Goal: Contribute content: Contribute content

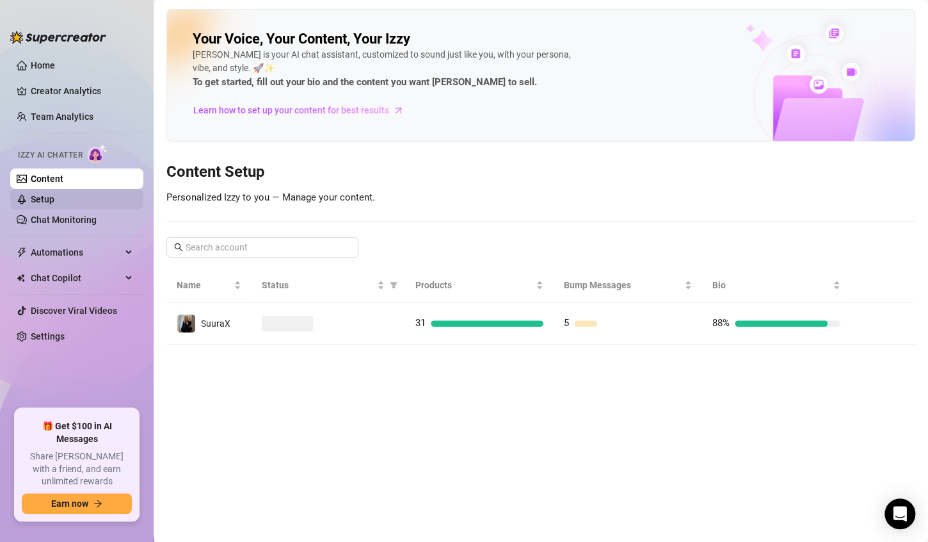
click at [53, 199] on link "Setup" at bounding box center [43, 199] width 24 height 10
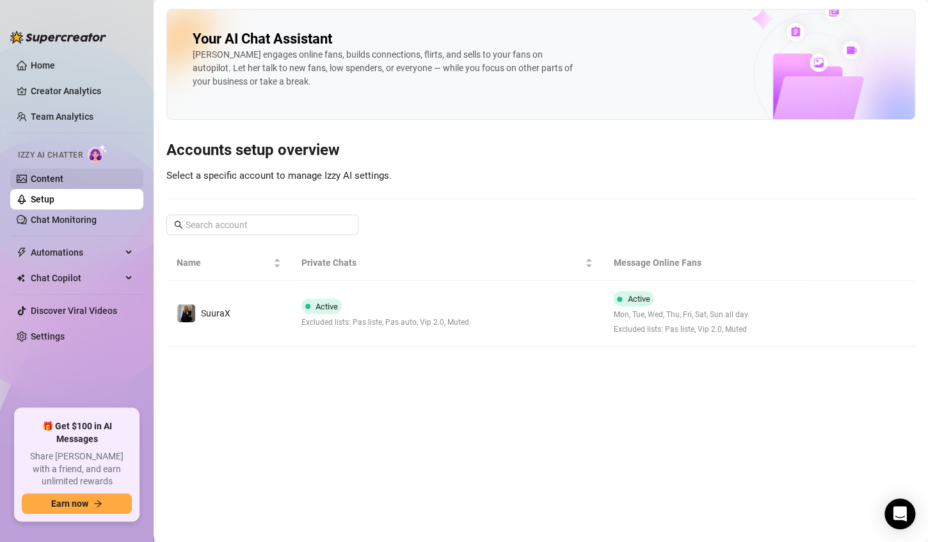
click at [49, 184] on link "Content" at bounding box center [47, 179] width 33 height 10
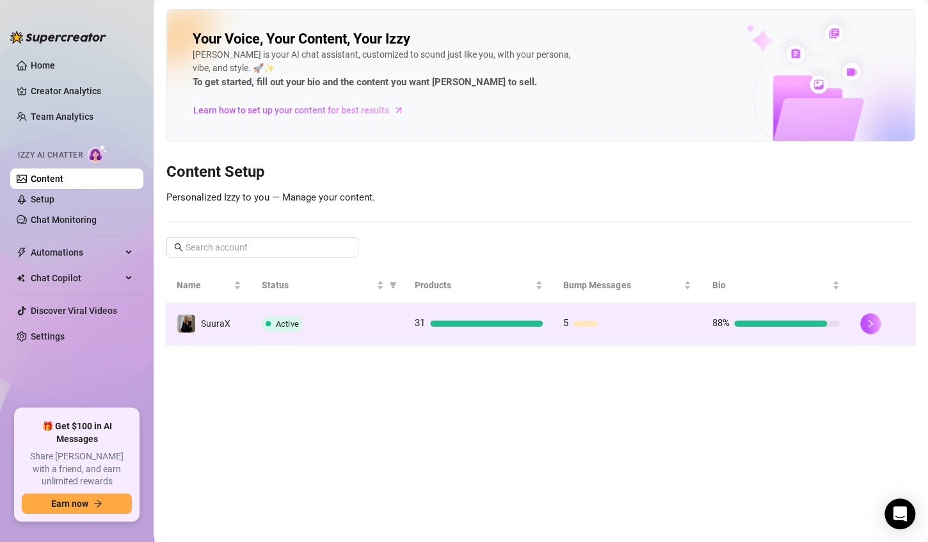
click at [401, 315] on td "Active" at bounding box center [328, 324] width 153 height 42
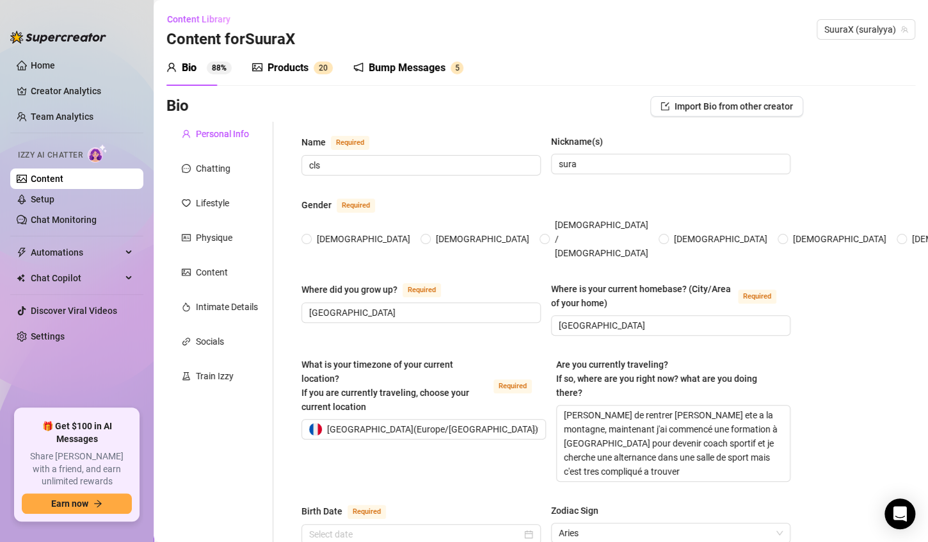
radio input "true"
type input "[DATE]"
click at [286, 59] on div "Products 2 0" at bounding box center [292, 68] width 81 height 36
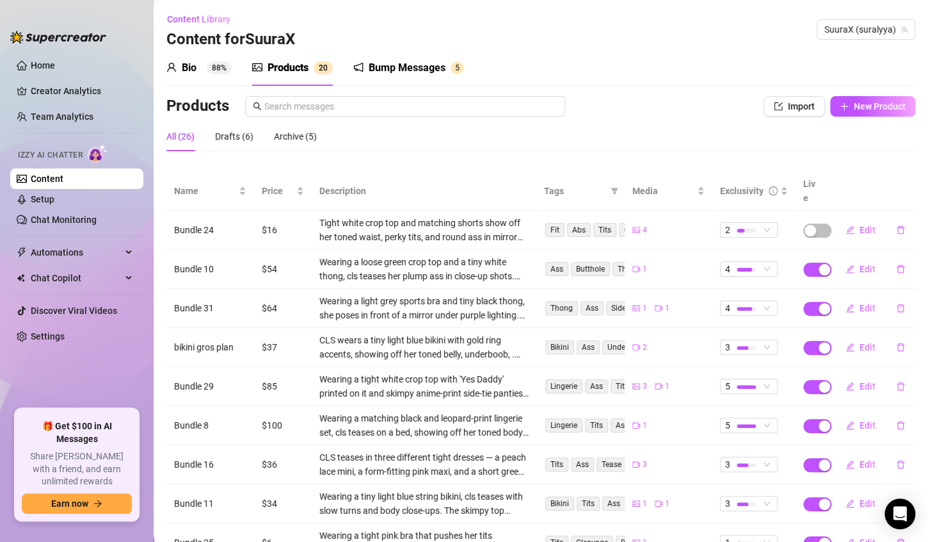
click at [316, 35] on div "Content Library Content for SuuraX SuuraX ([GEOGRAPHIC_DATA])" at bounding box center [540, 29] width 749 height 41
drag, startPoint x: 295, startPoint y: 67, endPoint x: 284, endPoint y: 85, distance: 21.3
click at [294, 67] on div "Products" at bounding box center [288, 67] width 41 height 15
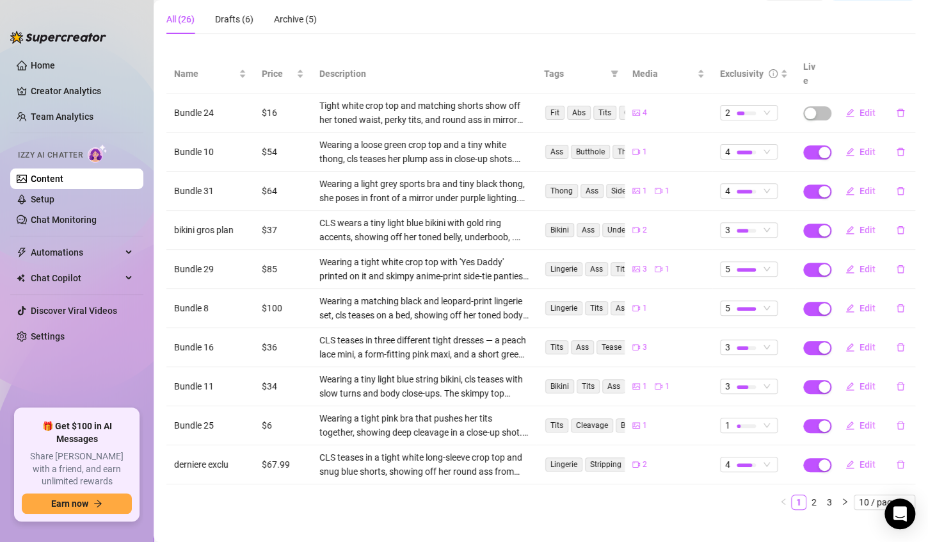
scroll to position [118, 0]
click at [796, 412] on td at bounding box center [812, 424] width 32 height 39
click at [804, 418] on span "button" at bounding box center [818, 425] width 28 height 14
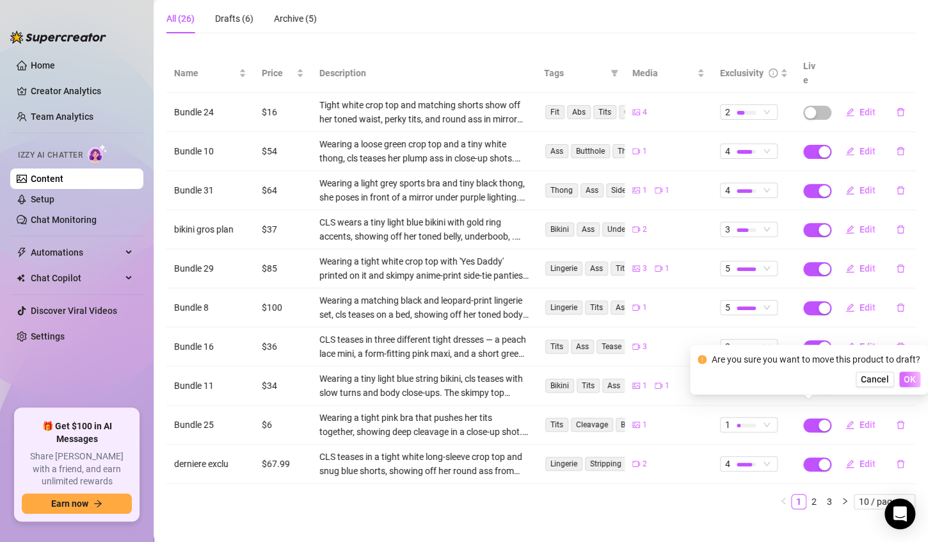
click at [904, 381] on span "OK" at bounding box center [910, 379] width 12 height 10
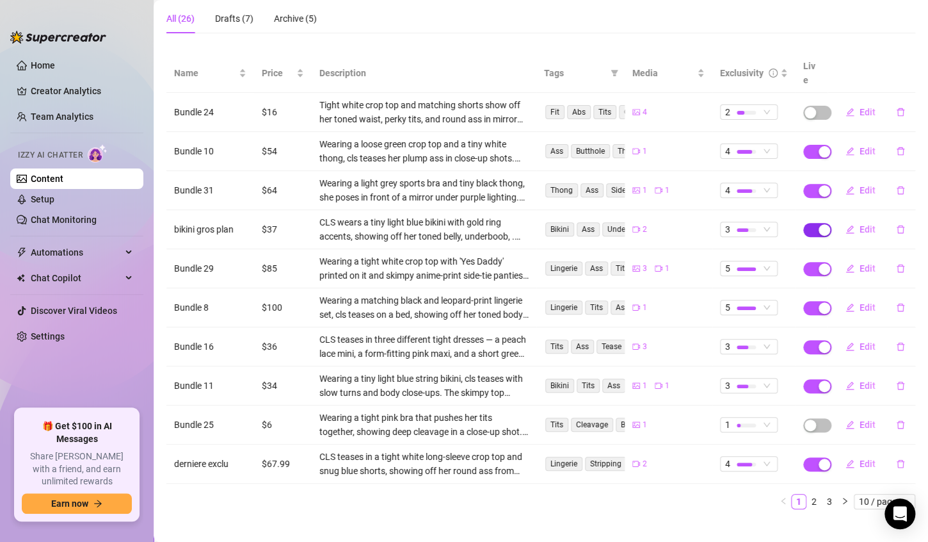
click at [808, 223] on span "button" at bounding box center [818, 230] width 28 height 14
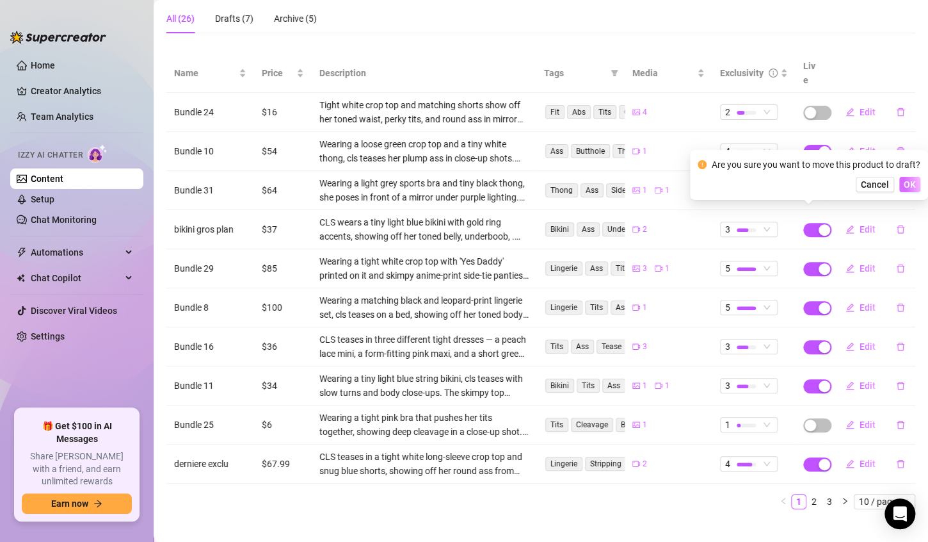
click at [910, 177] on button "OK" at bounding box center [910, 184] width 21 height 15
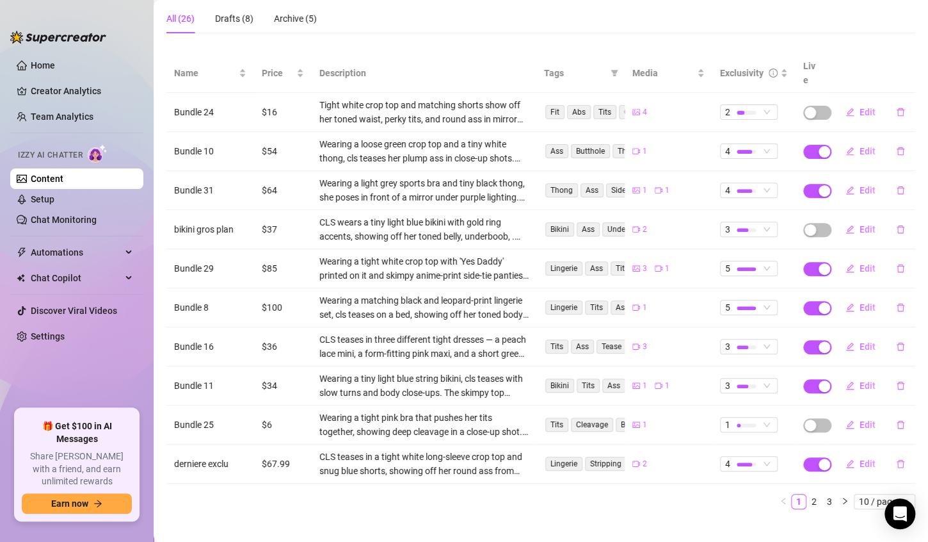
click at [801, 366] on td at bounding box center [812, 385] width 32 height 39
click at [809, 379] on span "button" at bounding box center [818, 386] width 28 height 14
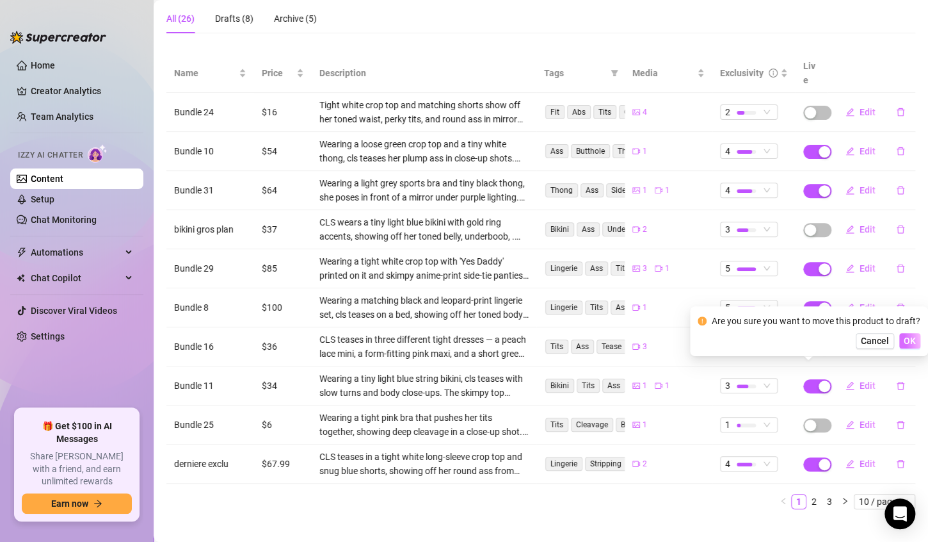
click at [907, 342] on span "OK" at bounding box center [910, 341] width 12 height 10
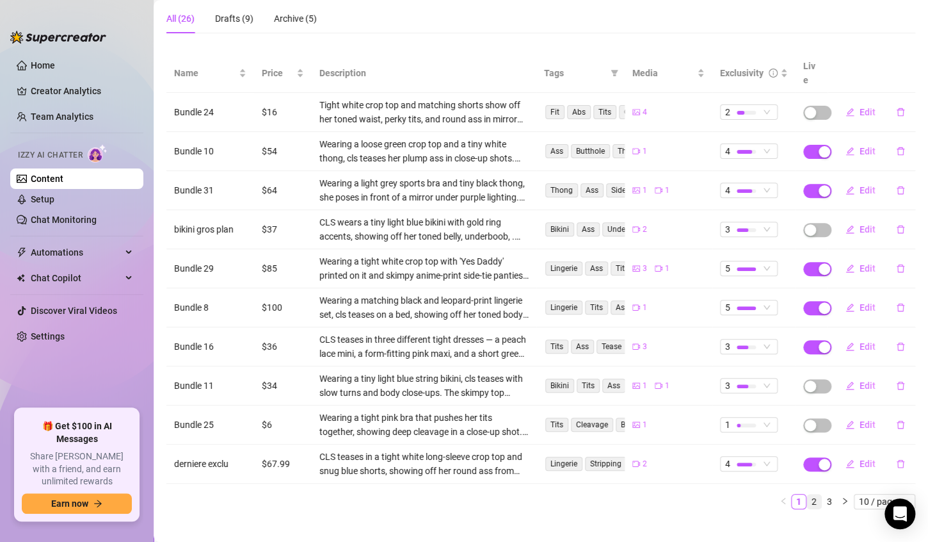
click at [807, 494] on link "2" at bounding box center [814, 501] width 14 height 14
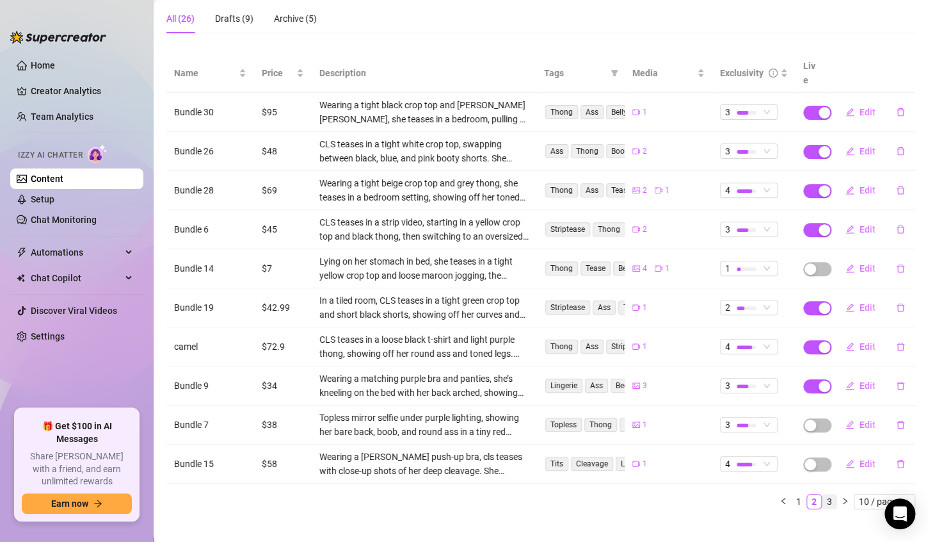
click at [823, 494] on link "3" at bounding box center [830, 501] width 14 height 14
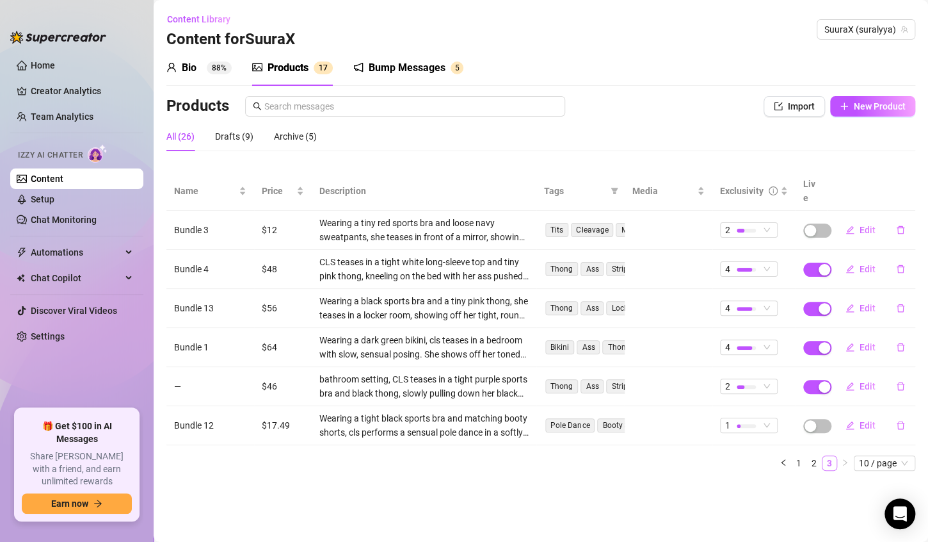
scroll to position [0, 0]
click at [870, 342] on span "Edit" at bounding box center [868, 347] width 16 height 10
type textarea "tu aimes quand c'est mignon est tres chaud a la fois ?🍑"
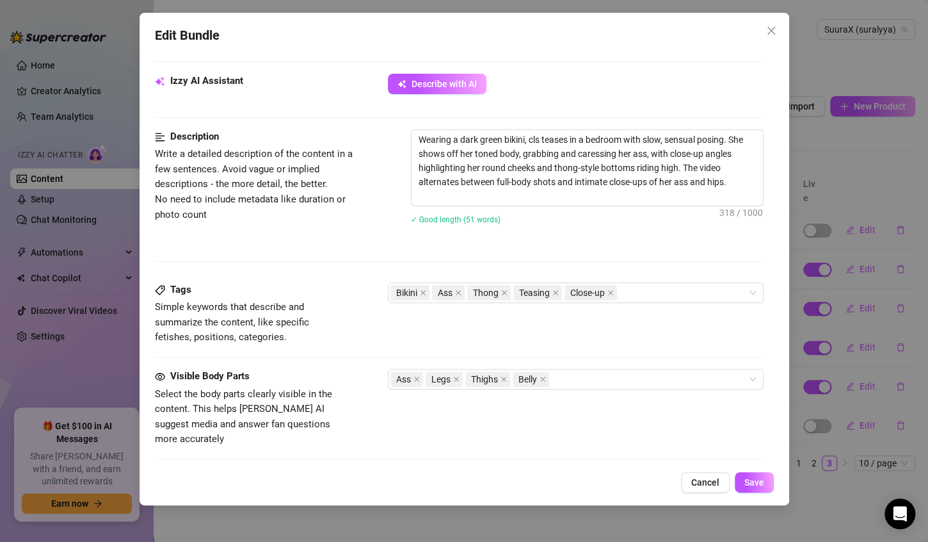
scroll to position [448, 0]
click at [423, 289] on icon "close" at bounding box center [423, 291] width 5 height 5
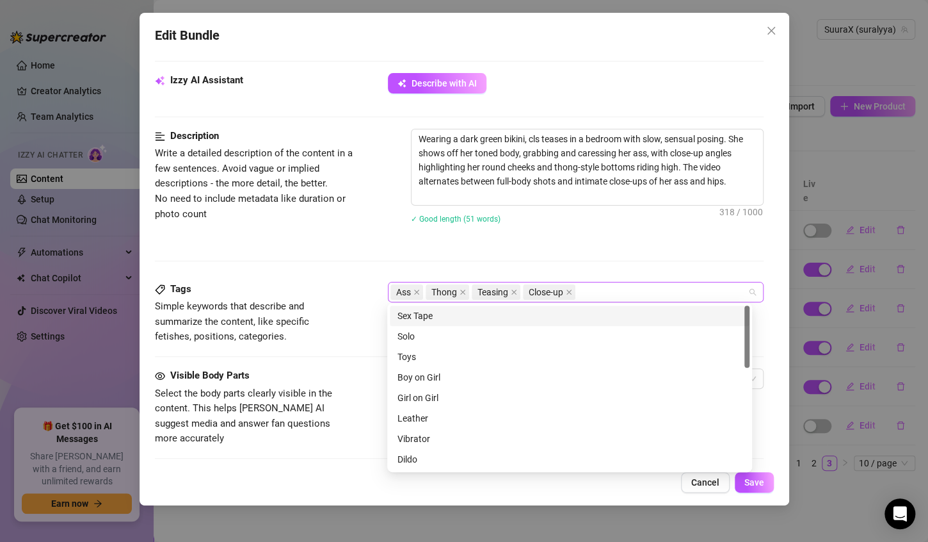
click at [615, 287] on div "Ass Thong Teasing Close-up" at bounding box center [569, 292] width 357 height 18
click at [431, 251] on div "Description Write a detailed description of the content in a few sentences. Avo…" at bounding box center [459, 205] width 609 height 153
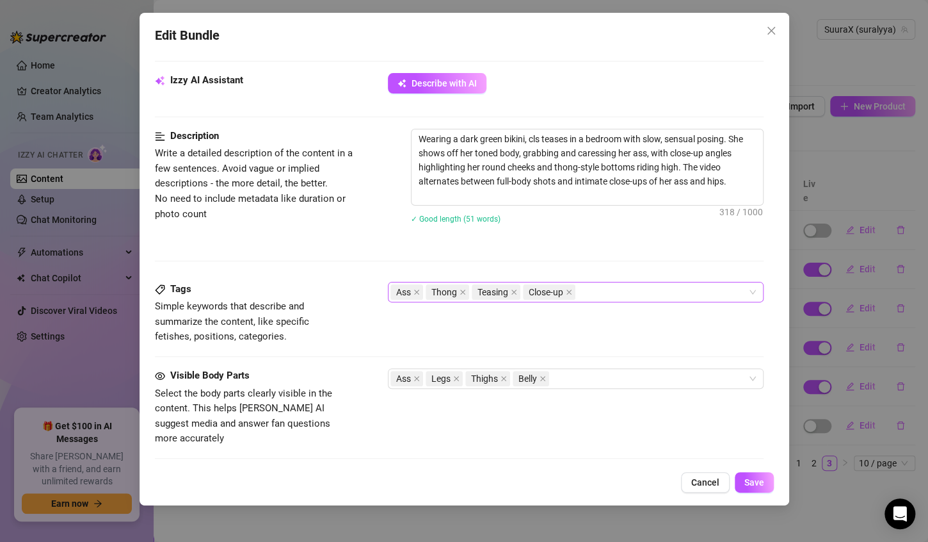
click at [606, 289] on div "Ass Thong Teasing Close-up" at bounding box center [569, 292] width 357 height 18
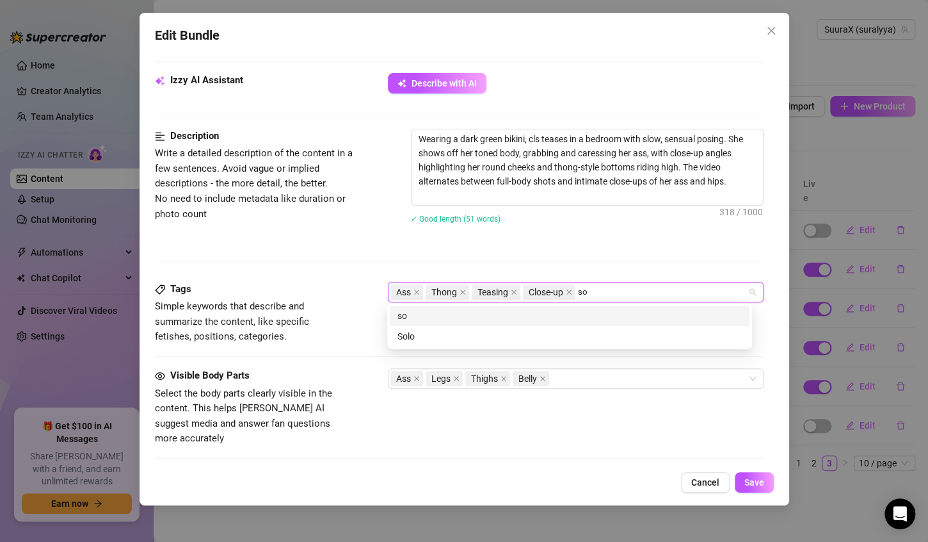
type input "s"
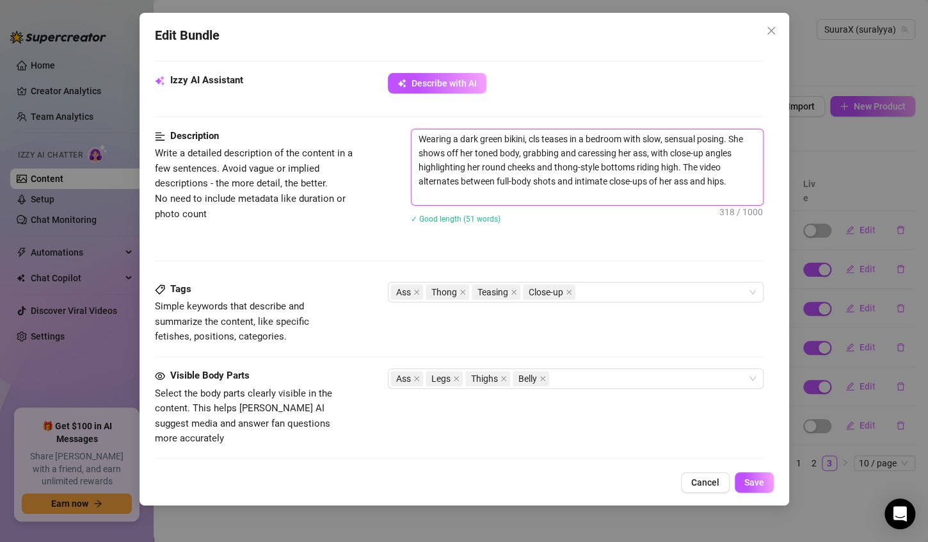
click at [507, 175] on textarea "Wearing a dark green bikini, cls teases in a bedroom with slow, sensual posing.…" at bounding box center [588, 167] width 352 height 76
click at [523, 136] on textarea "Wearing a dark green bikini, cls teases in a bedroom with slow, sensual posing.…" at bounding box center [588, 167] width 352 height 76
type textarea "Wearing a dark green bikin, cls teases in a bedroom with slow, sensual posing. …"
type textarea "Wearing a dark green biki, cls teases in a bedroom with slow, sensual posing. S…"
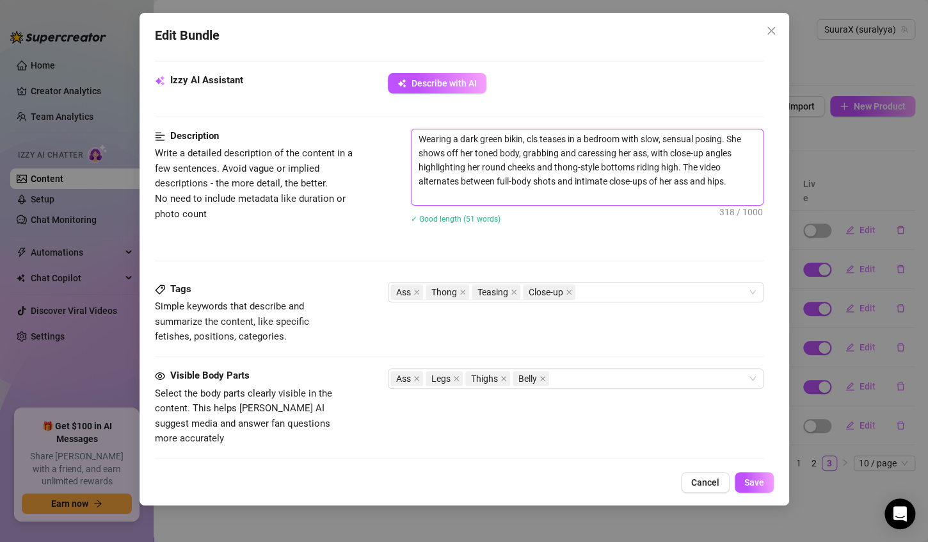
type textarea "Wearing a dark green biki, cls teases in a bedroom with slow, sensual posing. S…"
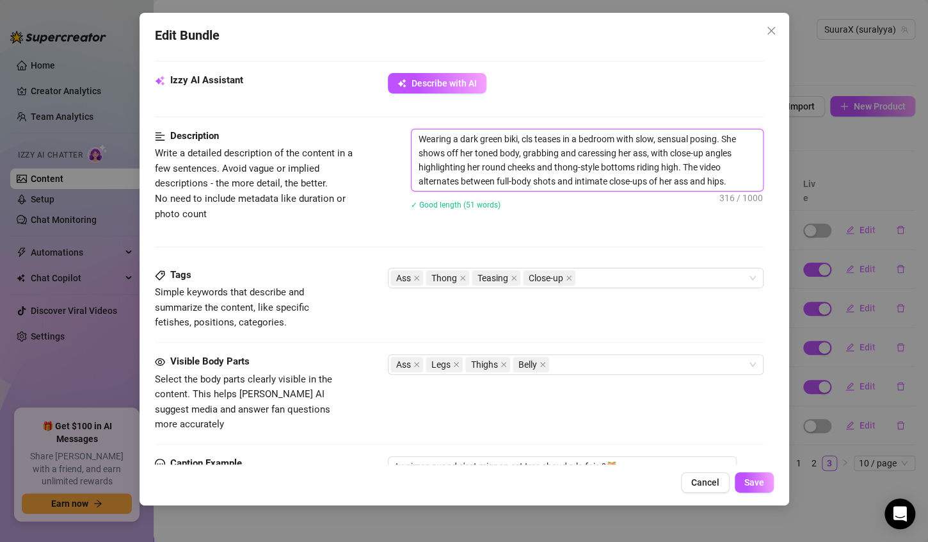
type textarea "Wearing a dark green bik, cls teases in a bedroom with slow, sensual posing. Sh…"
type textarea "Wearing a dark green bi, cls teases in a bedroom with slow, sensual posing. She…"
type textarea "Wearing a dark green b, cls teases in a bedroom with slow, sensual posing. She …"
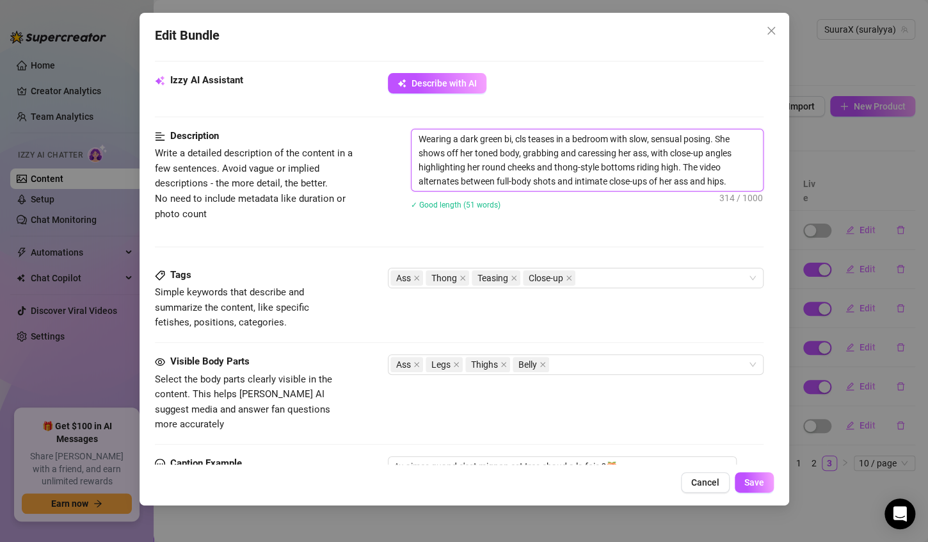
type textarea "Wearing a dark green b, cls teases in a bedroom with slow, sensual posing. She …"
type textarea "Wearing a dark green , cls teases in a bedroom with slow, sensual posing. She s…"
type textarea "Wearing a dark green l, cls teases in a bedroom with slow, sensual posing. She …"
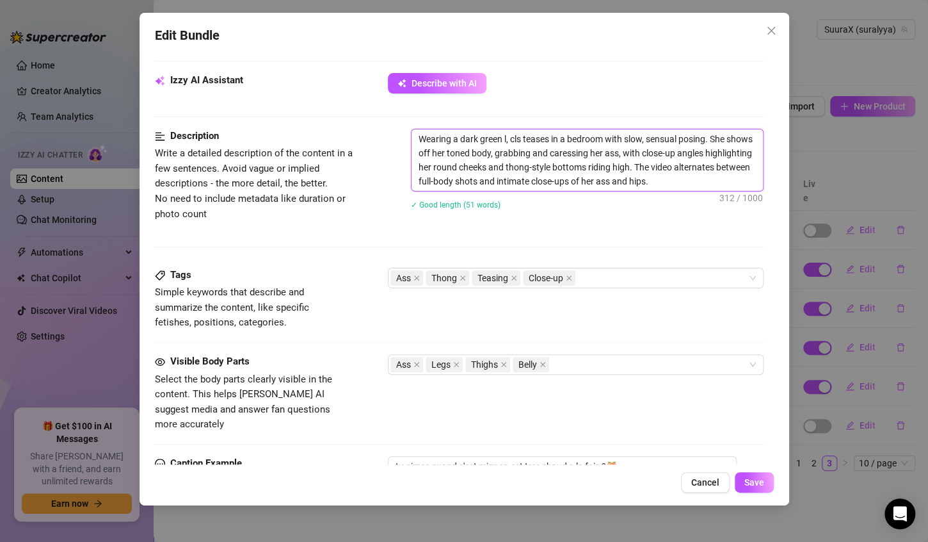
type textarea "Wearing a dark green li, cls teases in a bedroom with slow, sensual posing. She…"
type textarea "Wearing a dark green lin, cls teases in a bedroom with slow, sensual posing. Sh…"
type textarea "Wearing a dark green ling, cls teases in a bedroom with slow, sensual posing. S…"
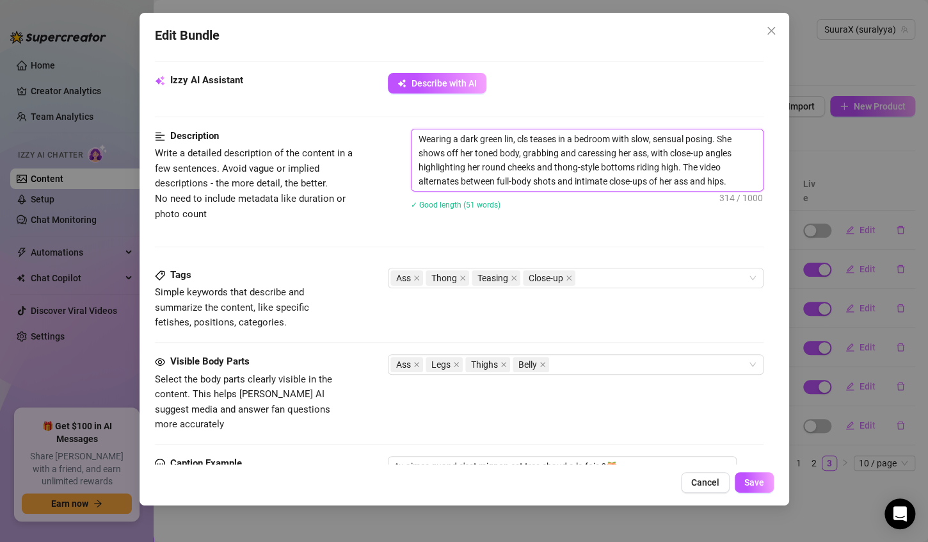
type textarea "Wearing a dark green ling, cls teases in a bedroom with slow, sensual posing. S…"
type textarea "Wearing a dark green linge, cls teases in a bedroom with slow, sensual posing. …"
type textarea "Wearing a dark green linger, cls teases in a bedroom with slow, sensual posing.…"
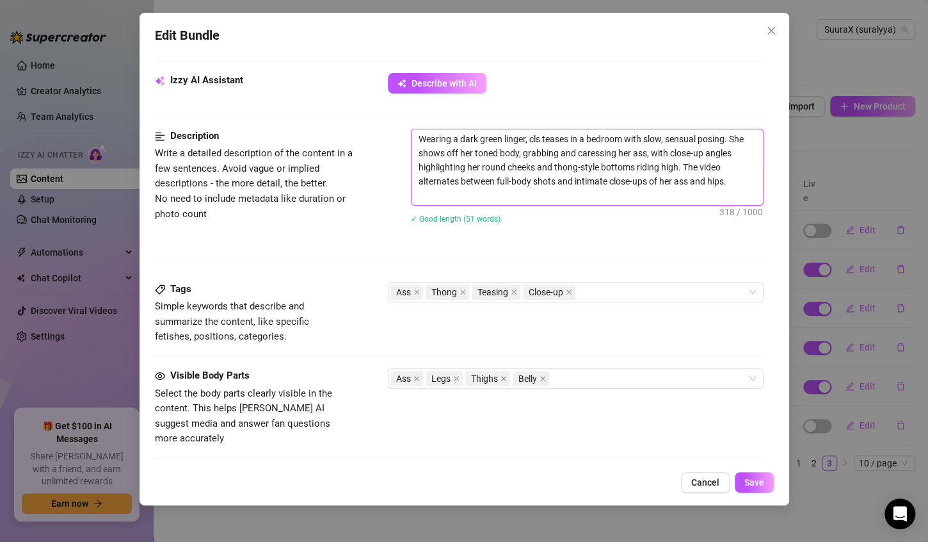
type textarea "Wearing a dark green lingere, cls teases in a bedroom with slow, sensual posing…"
type textarea "Wearing a dark green linger, cls teases in a bedroom with slow, sensual posing.…"
type textarea "Wearing a dark green lingeri, cls teases in a bedroom with slow, sensual posing…"
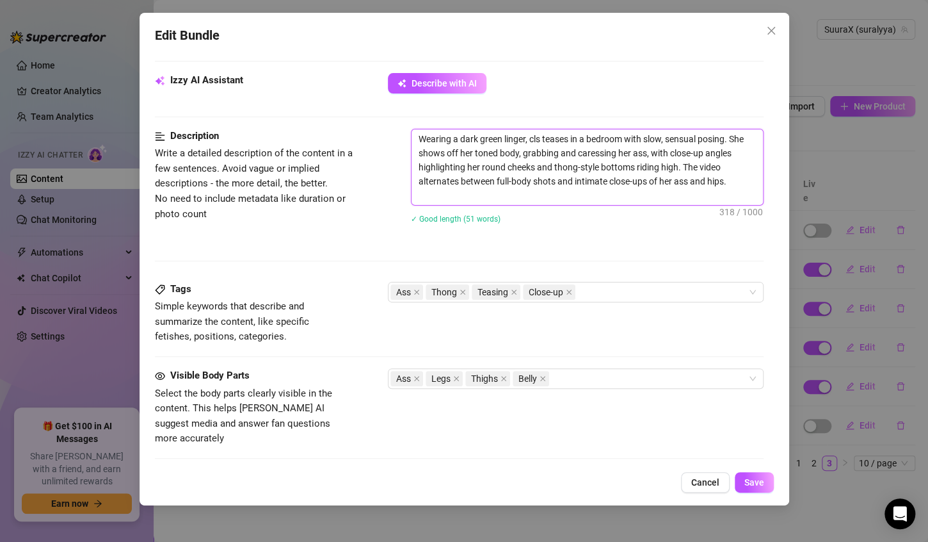
type textarea "Wearing a dark green lingeri, cls teases in a bedroom with slow, sensual posing…"
type textarea "Wearing a dark green lingerie, cls teases in a bedroom with slow, sensual posin…"
click at [768, 487] on button "Save" at bounding box center [754, 482] width 39 height 20
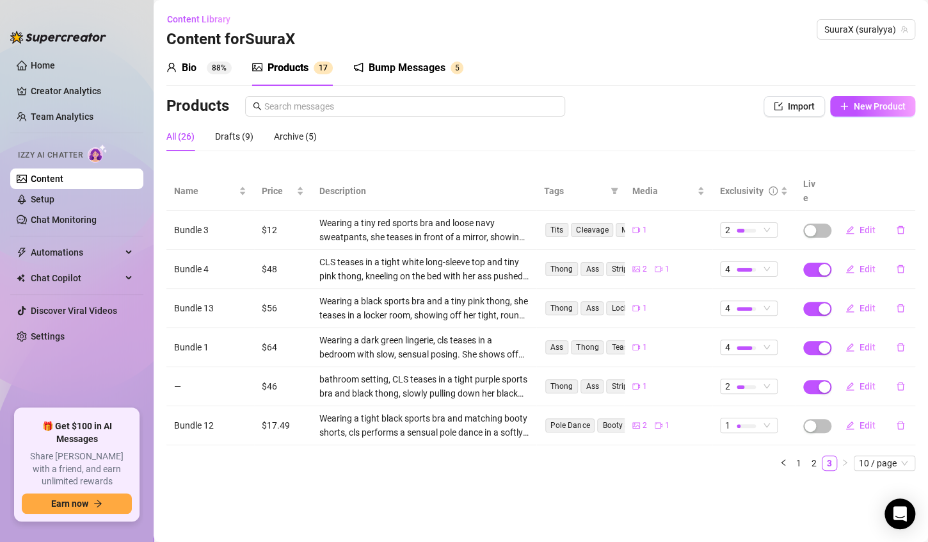
click at [253, 142] on div "All (26) Drafts (9) Archive (5)" at bounding box center [241, 136] width 150 height 29
click at [250, 141] on div "Drafts (9)" at bounding box center [234, 136] width 38 height 14
